Goal: Task Accomplishment & Management: Complete application form

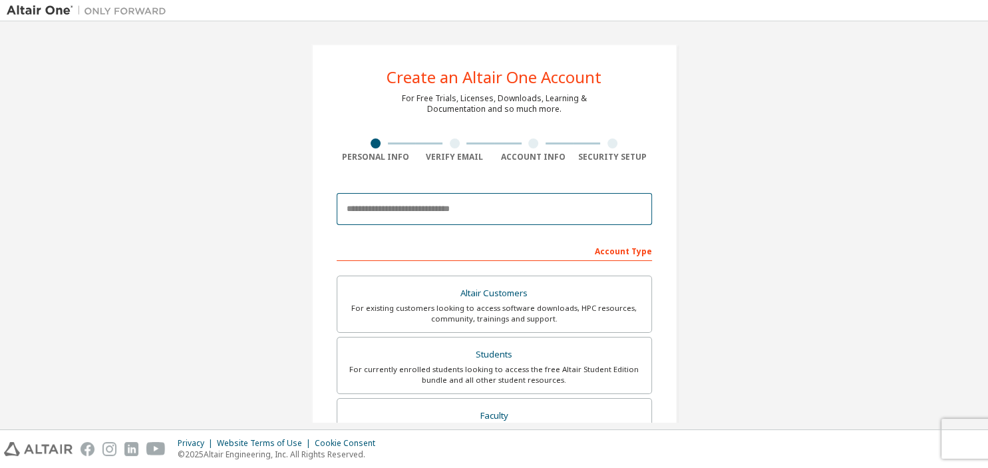
click at [421, 210] on input "email" at bounding box center [494, 209] width 315 height 32
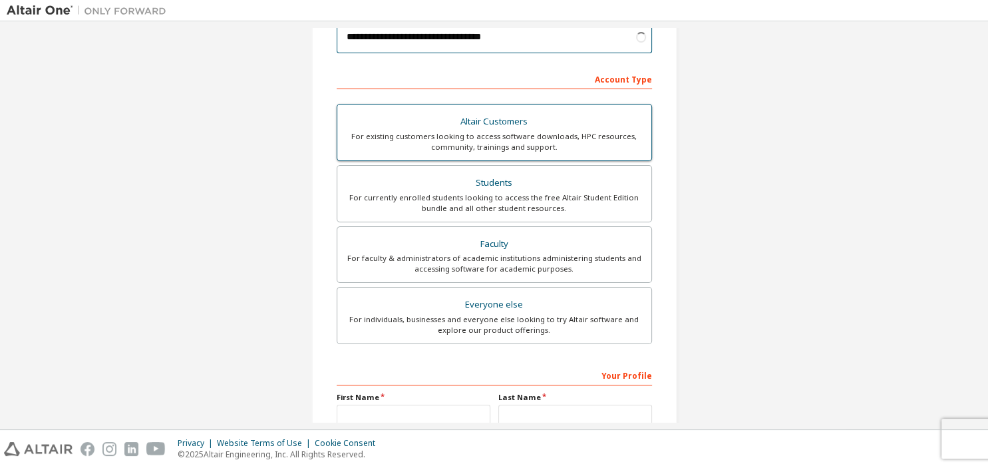
scroll to position [173, 0]
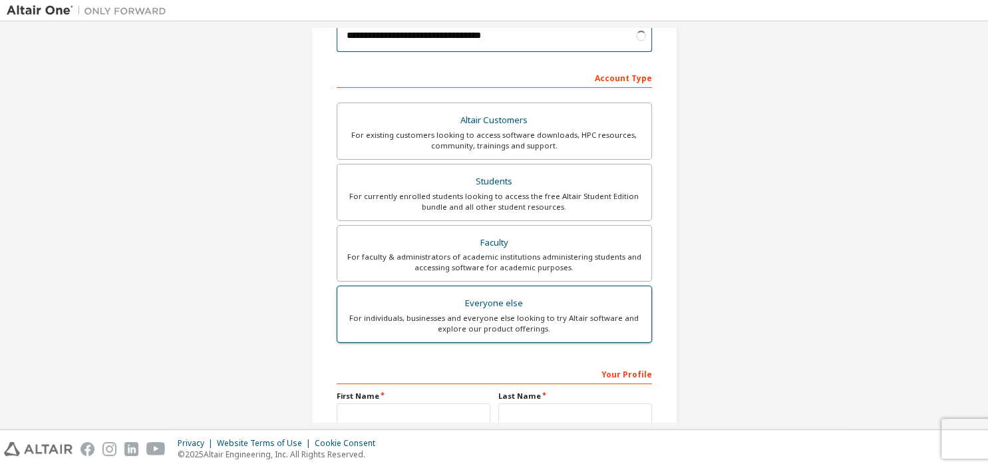
type input "**********"
click at [484, 316] on div "For individuals, businesses and everyone else looking to try Altair software an…" at bounding box center [494, 323] width 298 height 21
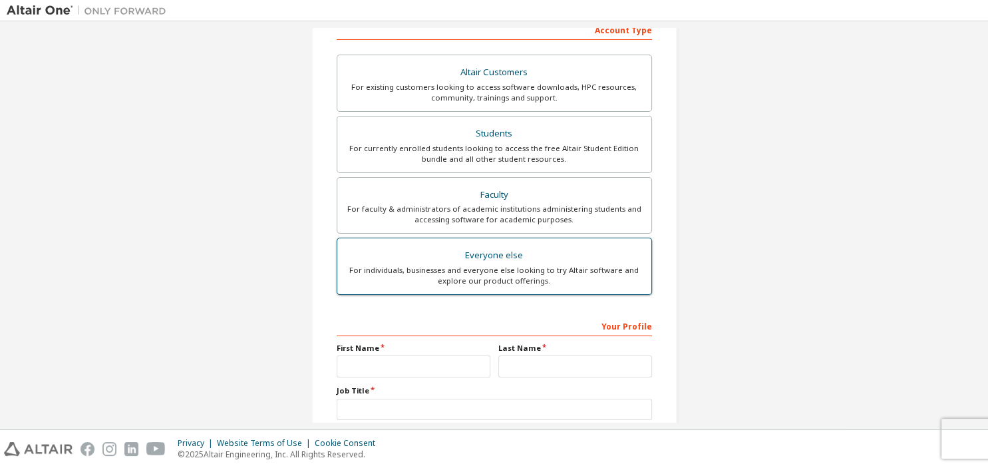
scroll to position [228, 0]
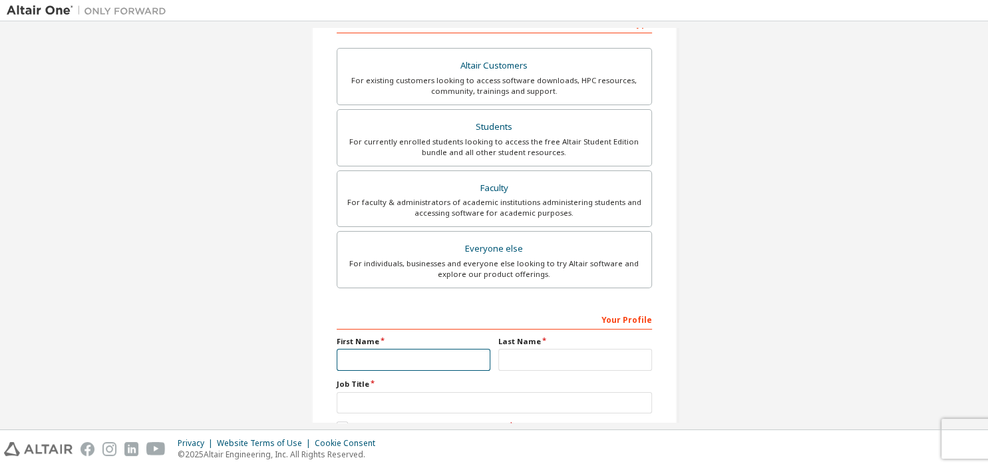
click at [379, 356] on input "text" at bounding box center [414, 360] width 154 height 22
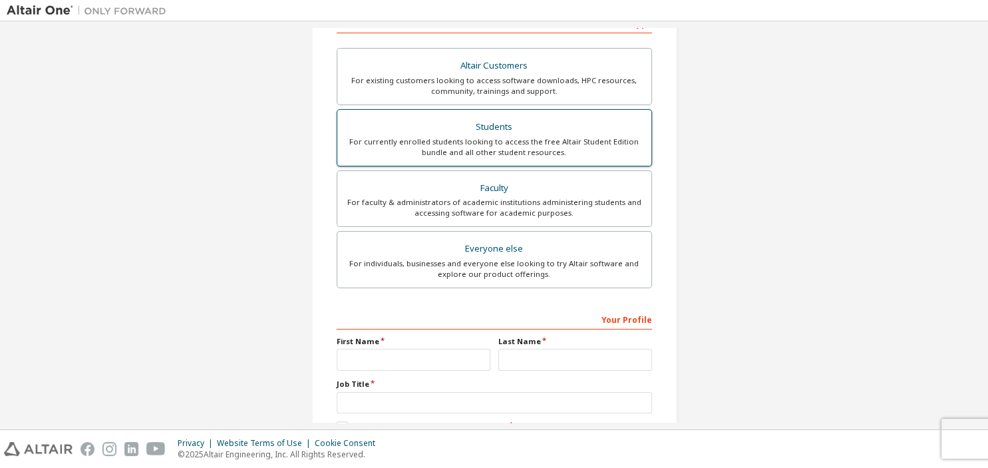
click at [422, 146] on div "For currently enrolled students looking to access the free Altair Student Editi…" at bounding box center [494, 146] width 298 height 21
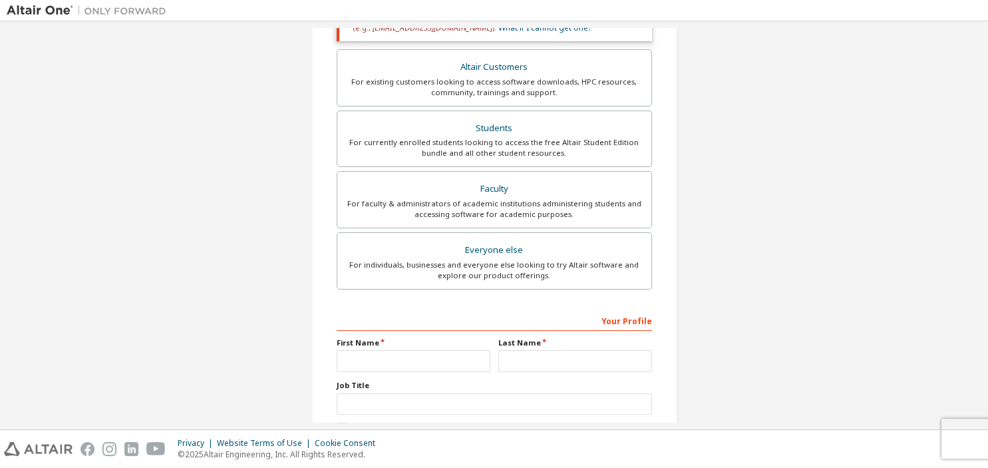
scroll to position [272, 0]
click at [400, 363] on input "text" at bounding box center [414, 360] width 154 height 22
type input "******"
click at [536, 352] on input "text" at bounding box center [575, 360] width 154 height 22
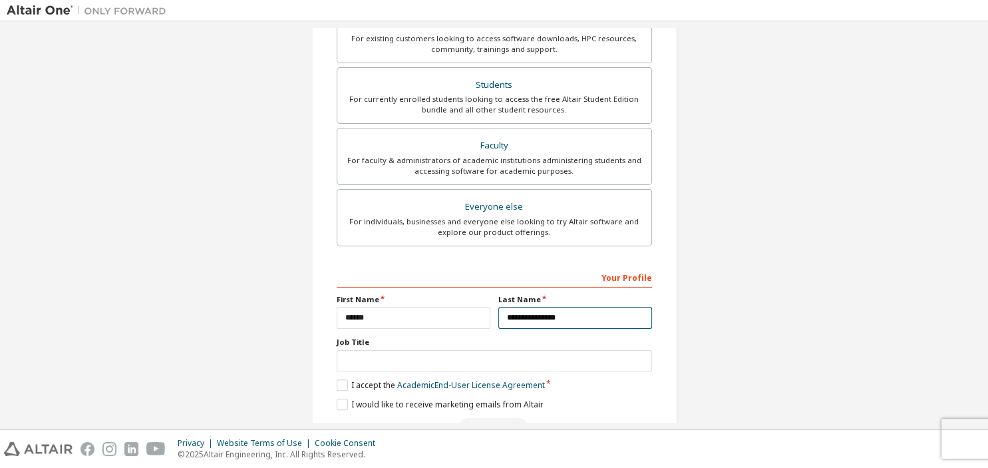
scroll to position [316, 0]
click at [543, 314] on input "**********" at bounding box center [575, 316] width 154 height 22
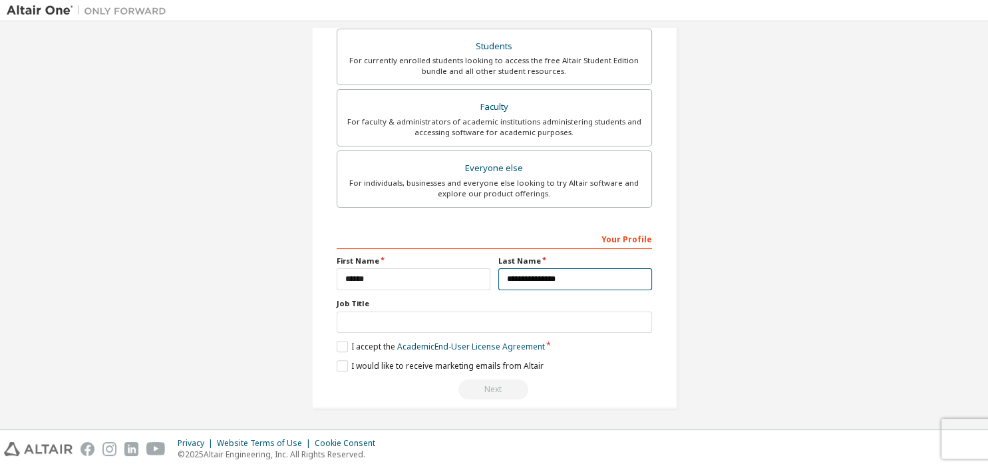
type input "**********"
click at [400, 315] on input "text" at bounding box center [494, 322] width 315 height 22
click at [344, 344] on label "I accept the Academic End-User License Agreement" at bounding box center [441, 346] width 208 height 11
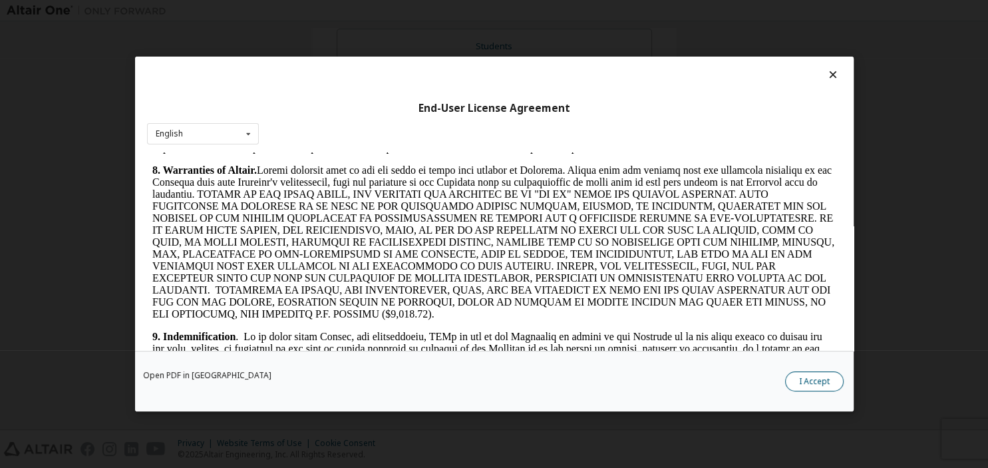
scroll to position [1486, 0]
click at [800, 378] on button "I Accept" at bounding box center [814, 381] width 59 height 20
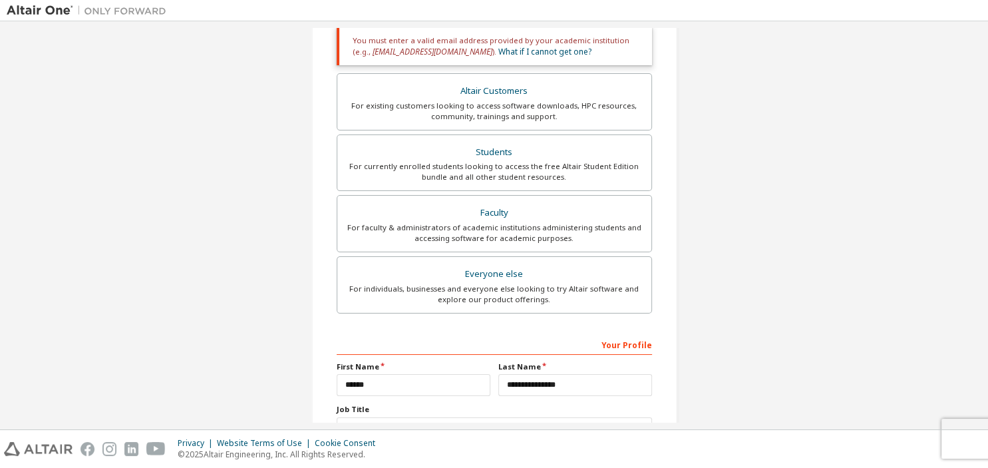
scroll to position [353, 0]
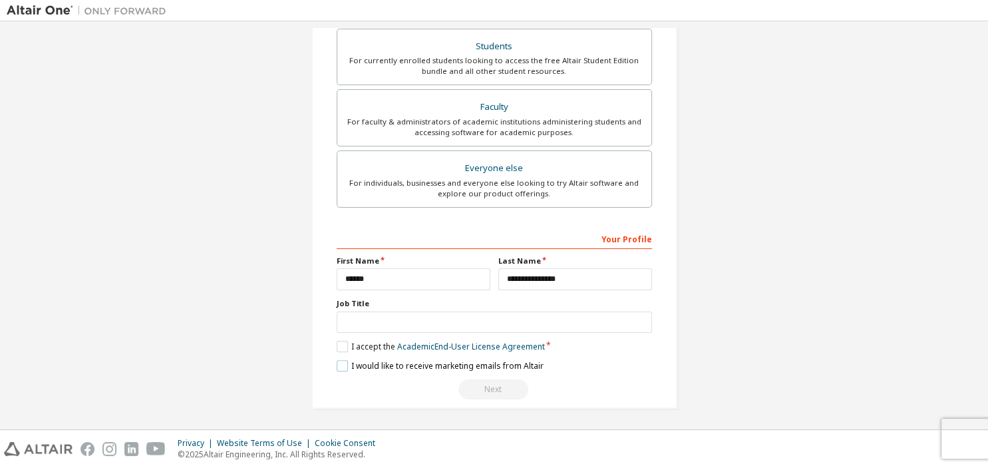
click at [341, 362] on label "I would like to receive marketing emails from Altair" at bounding box center [440, 365] width 207 height 11
click at [482, 388] on div "Next" at bounding box center [494, 389] width 315 height 20
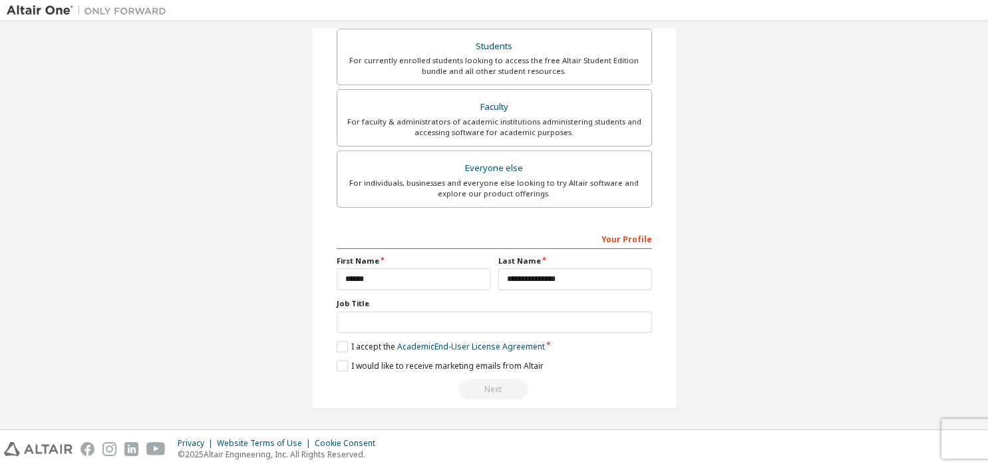
click at [482, 388] on div "Next" at bounding box center [494, 389] width 315 height 20
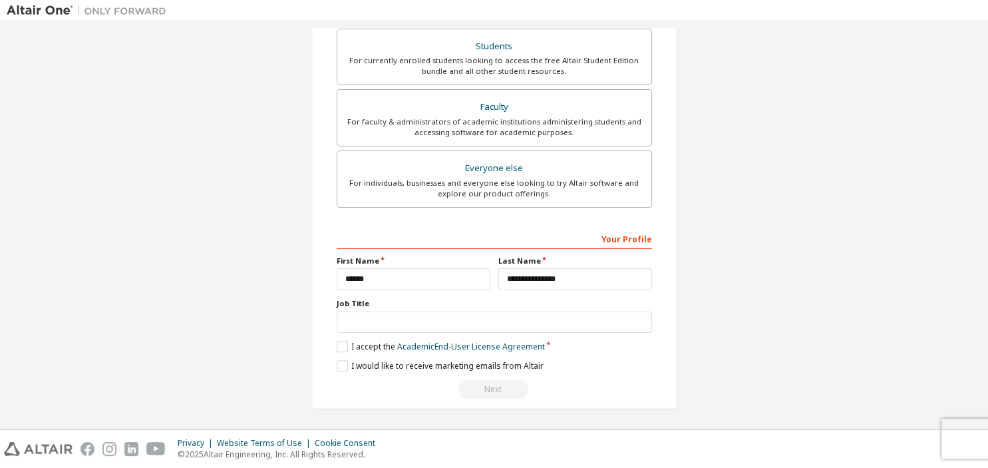
click at [482, 388] on div "Next" at bounding box center [494, 389] width 315 height 20
click at [349, 363] on label "I would like to receive marketing emails from Altair" at bounding box center [440, 365] width 207 height 11
click at [394, 328] on input "text" at bounding box center [494, 322] width 315 height 22
type input "*******"
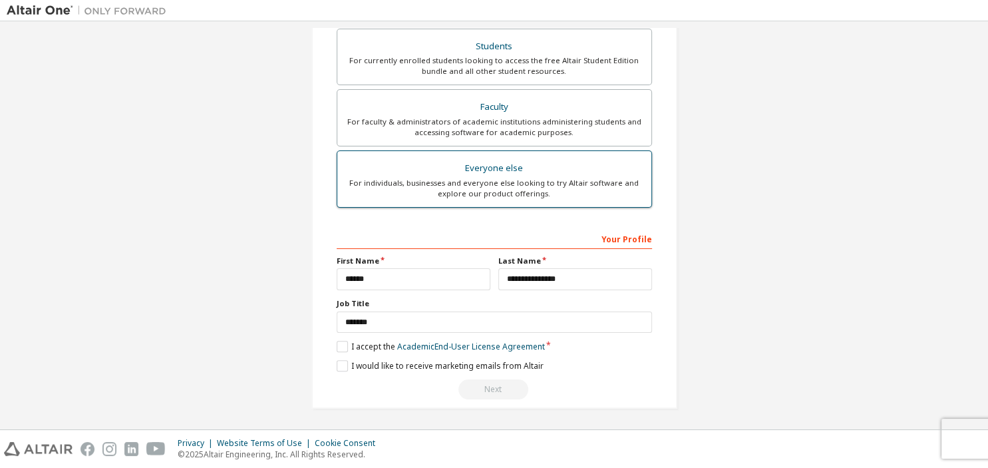
click at [473, 171] on div "Everyone else" at bounding box center [494, 168] width 298 height 19
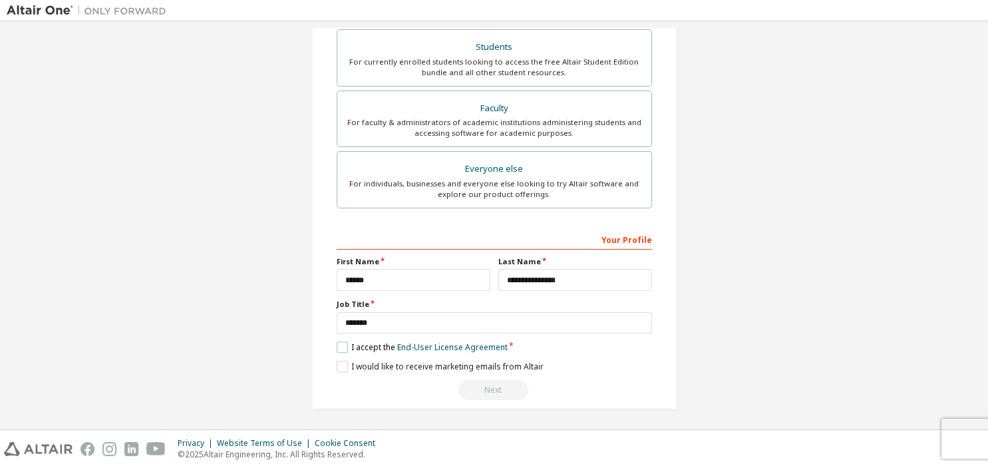
click at [345, 345] on label "I accept the End-User License Agreement" at bounding box center [422, 346] width 171 height 11
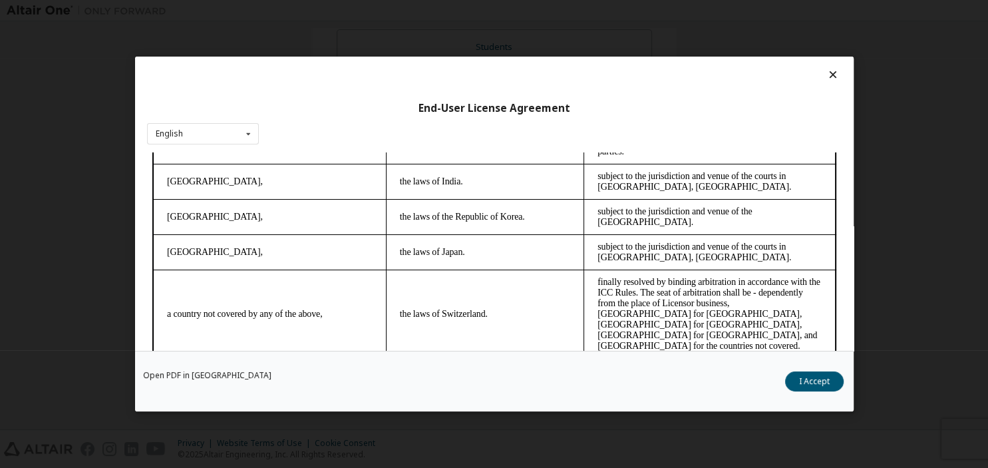
scroll to position [27, 0]
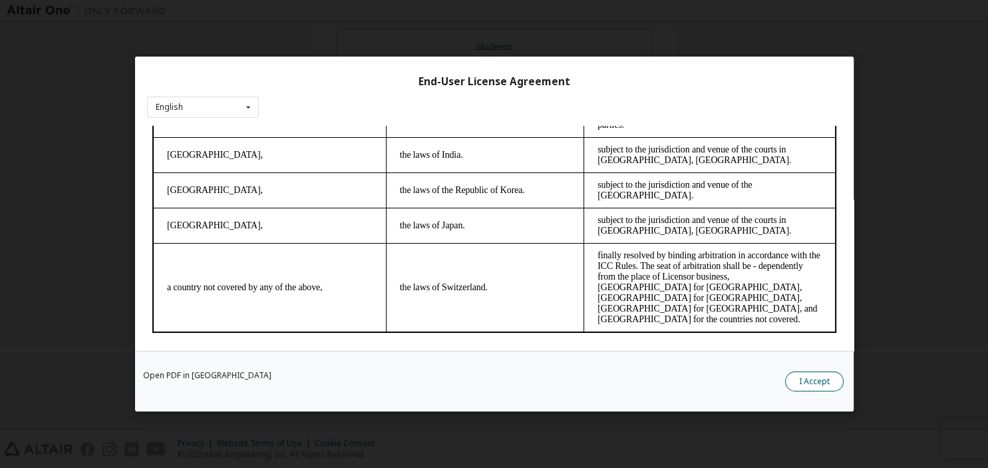
click at [806, 380] on button "I Accept" at bounding box center [814, 381] width 59 height 20
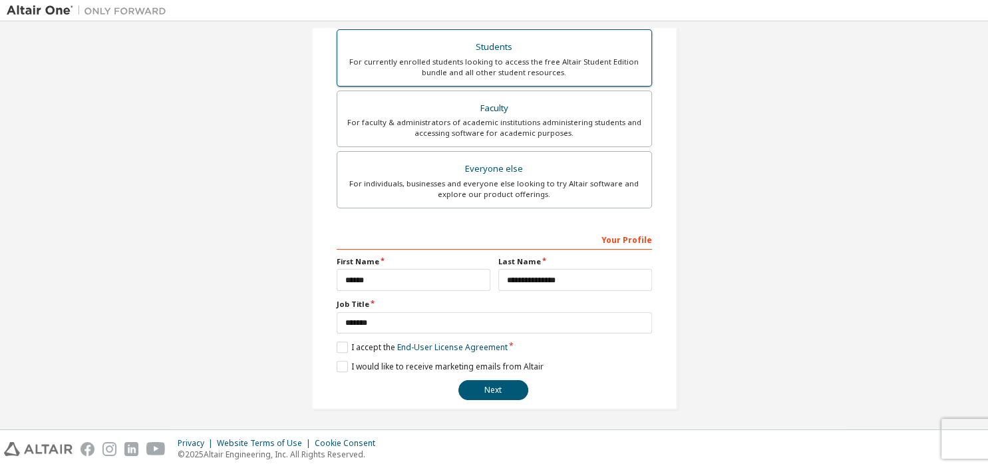
click at [502, 52] on div "Students" at bounding box center [494, 47] width 298 height 19
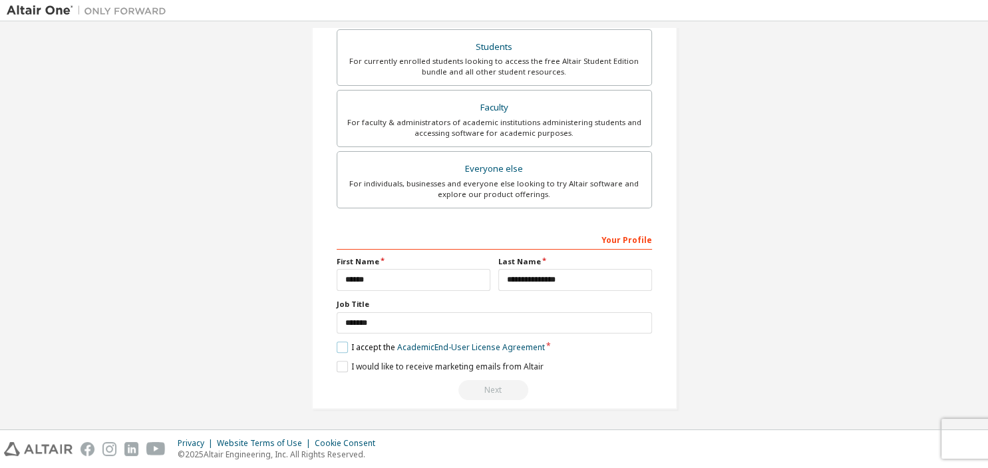
click at [345, 349] on label "I accept the Academic End-User License Agreement" at bounding box center [441, 346] width 208 height 11
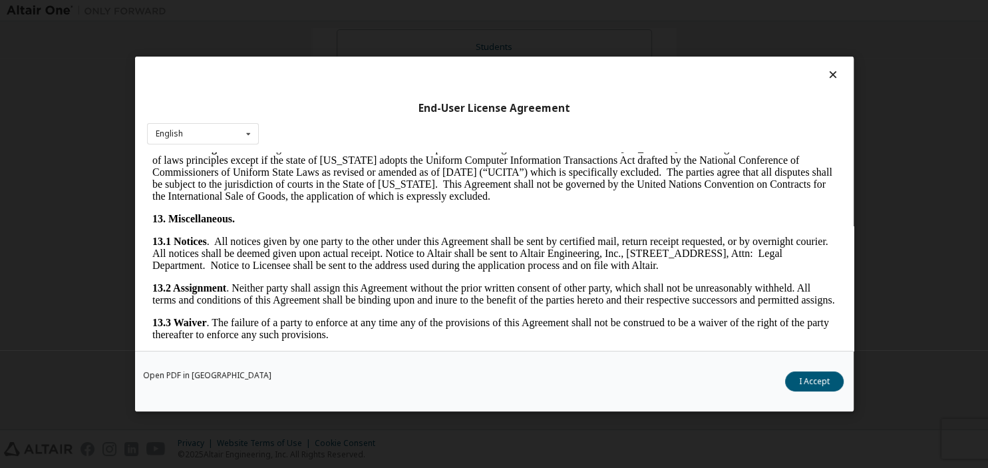
scroll to position [2123, 0]
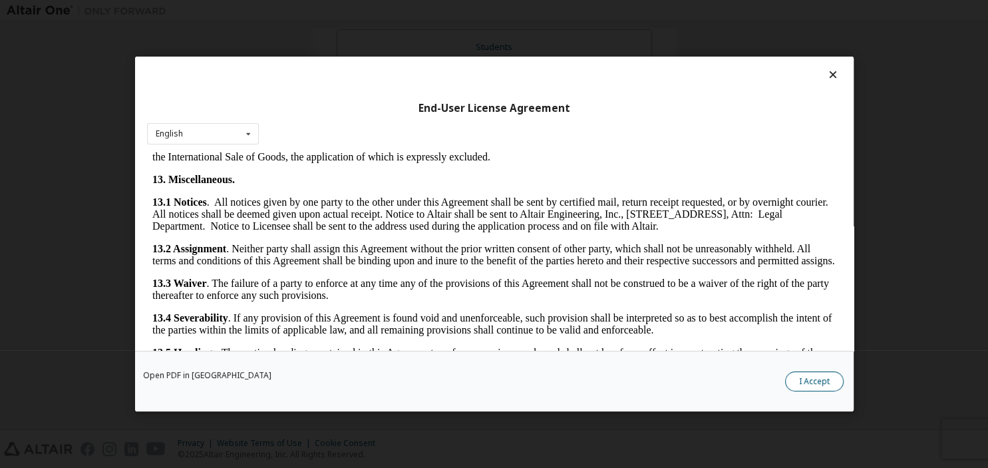
click at [813, 375] on button "I Accept" at bounding box center [814, 381] width 59 height 20
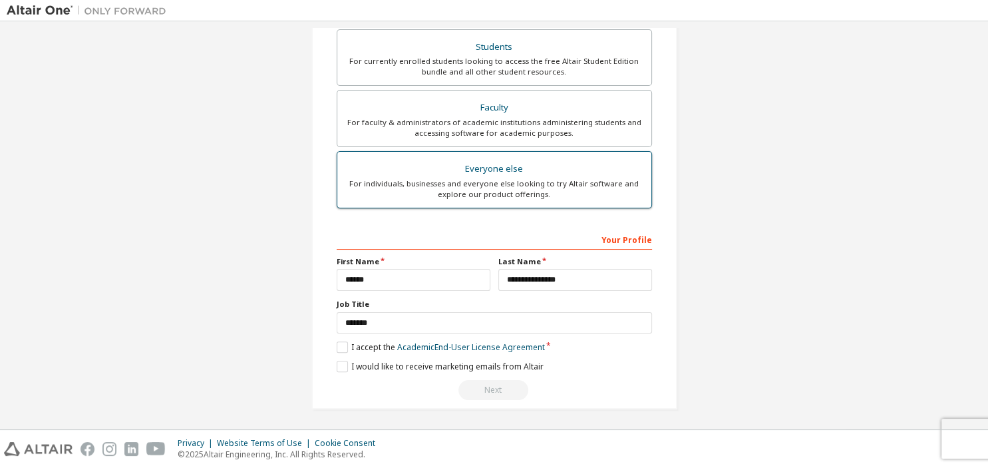
click at [430, 170] on div "Everyone else" at bounding box center [494, 169] width 298 height 19
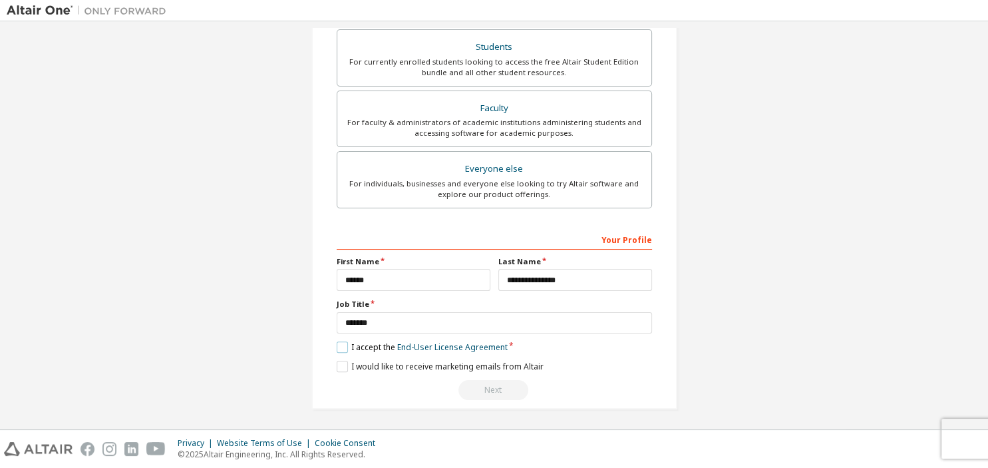
click at [343, 345] on label "I accept the End-User License Agreement" at bounding box center [422, 346] width 171 height 11
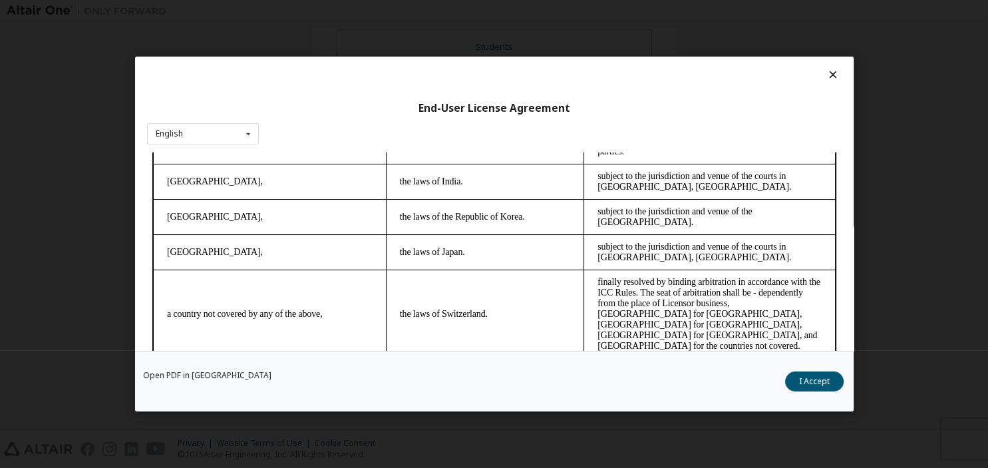
scroll to position [27, 0]
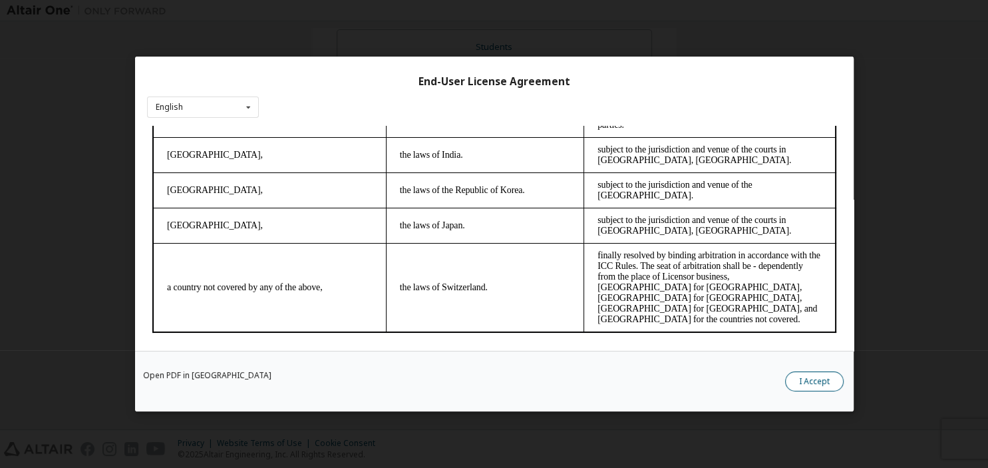
click at [814, 384] on button "I Accept" at bounding box center [814, 381] width 59 height 20
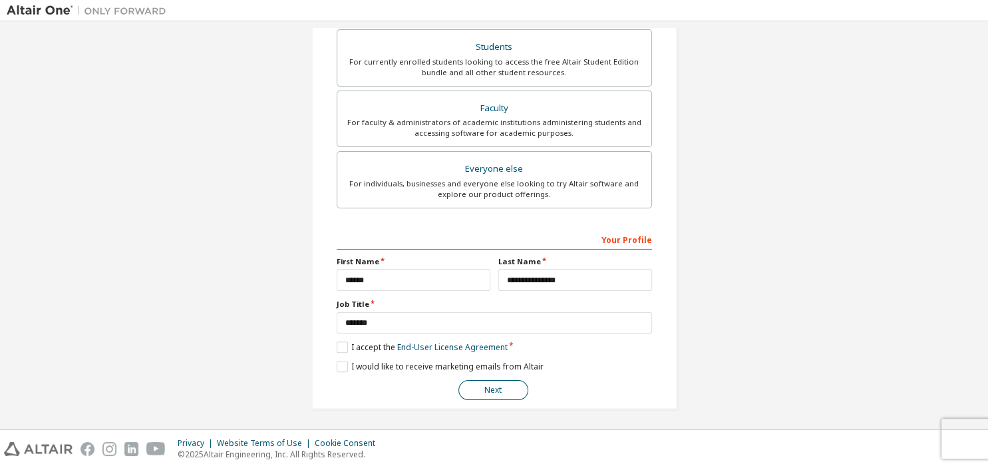
click at [505, 394] on button "Next" at bounding box center [493, 390] width 70 height 20
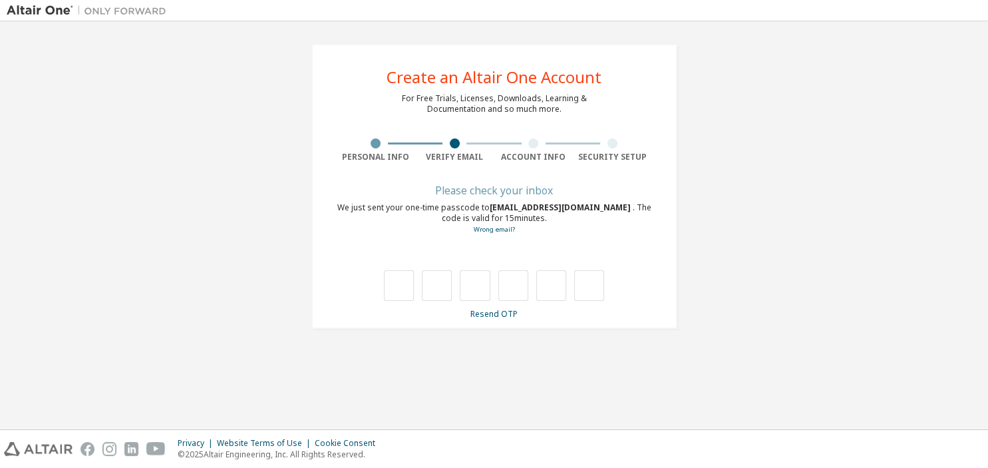
scroll to position [0, 0]
type input "*"
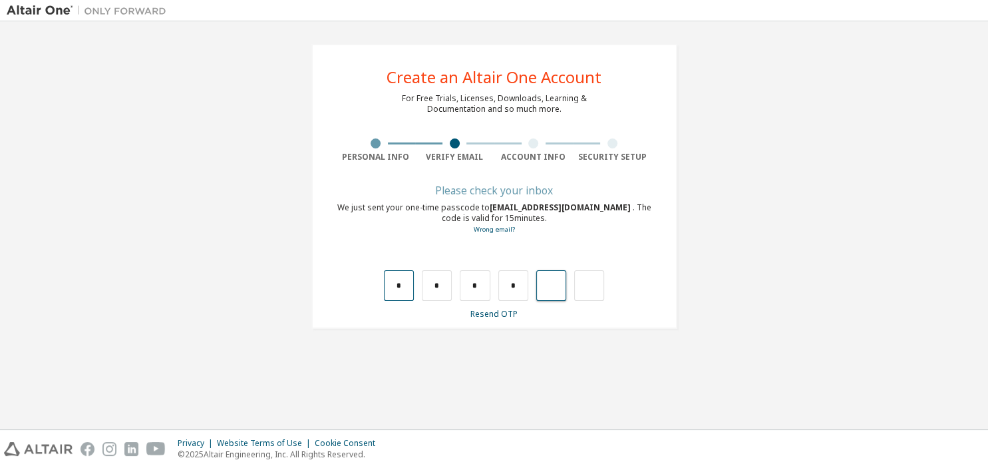
type input "*"
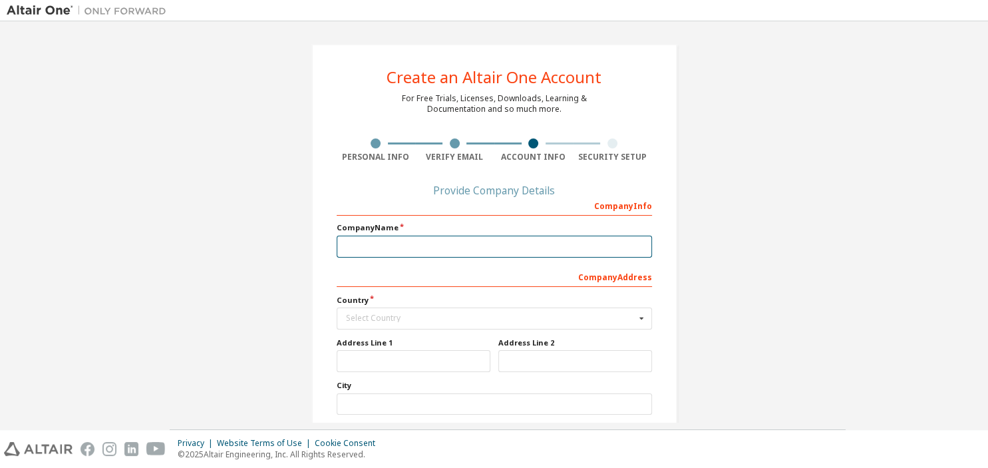
click at [371, 251] on input "text" at bounding box center [494, 246] width 315 height 22
click at [369, 253] on input "text" at bounding box center [494, 246] width 315 height 22
type input "**********"
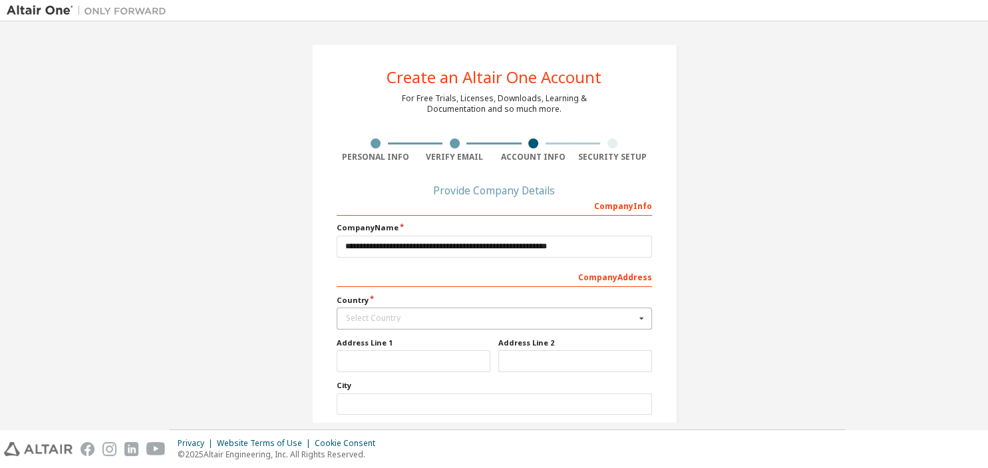
click at [365, 316] on div "Select Country" at bounding box center [490, 318] width 289 height 8
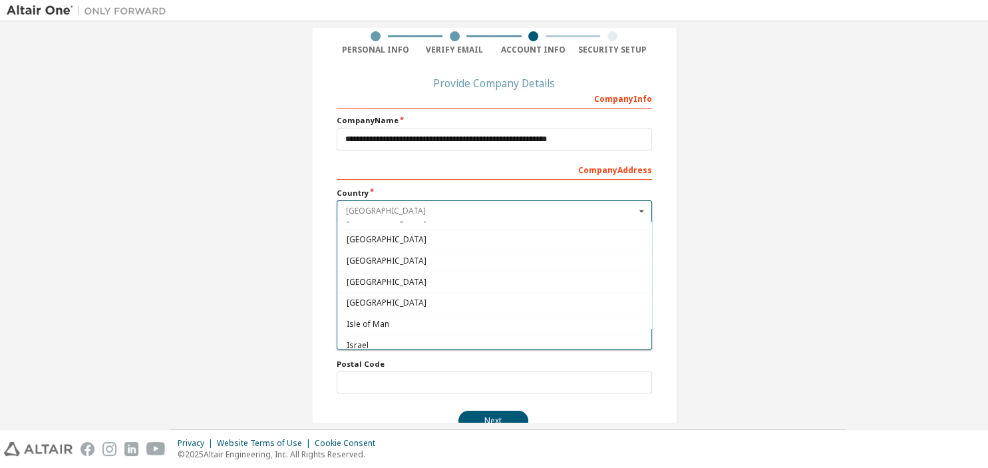
scroll to position [2086, 0]
click at [362, 256] on div "[GEOGRAPHIC_DATA]" at bounding box center [494, 264] width 314 height 21
type input "***"
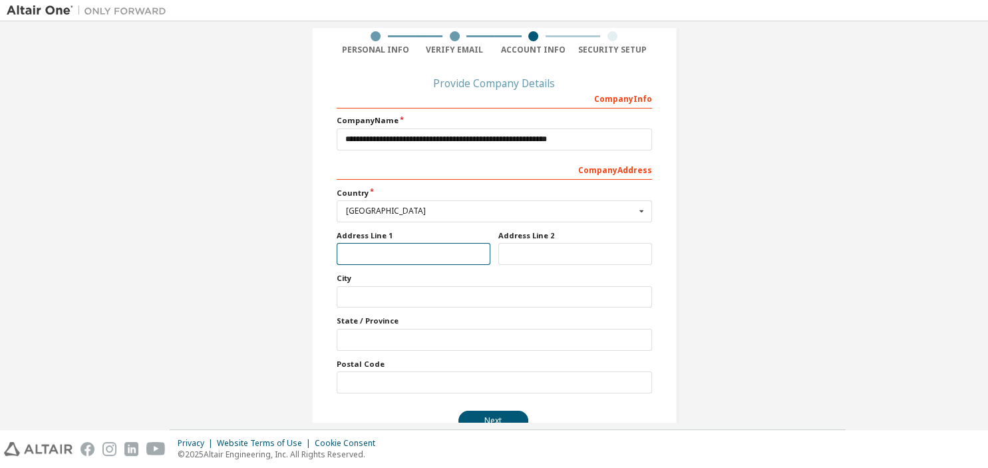
click at [363, 259] on input "text" at bounding box center [414, 254] width 154 height 22
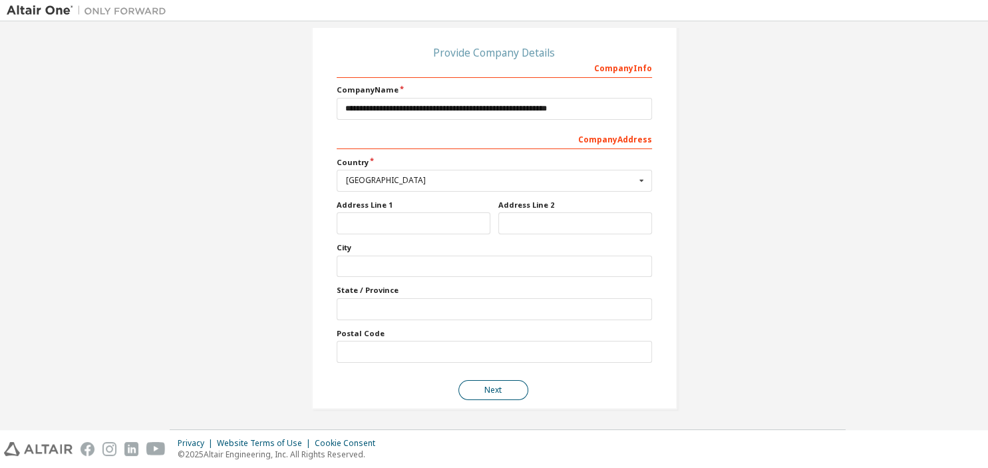
click at [488, 387] on button "Next" at bounding box center [493, 390] width 70 height 20
